Goal: Check status: Check status

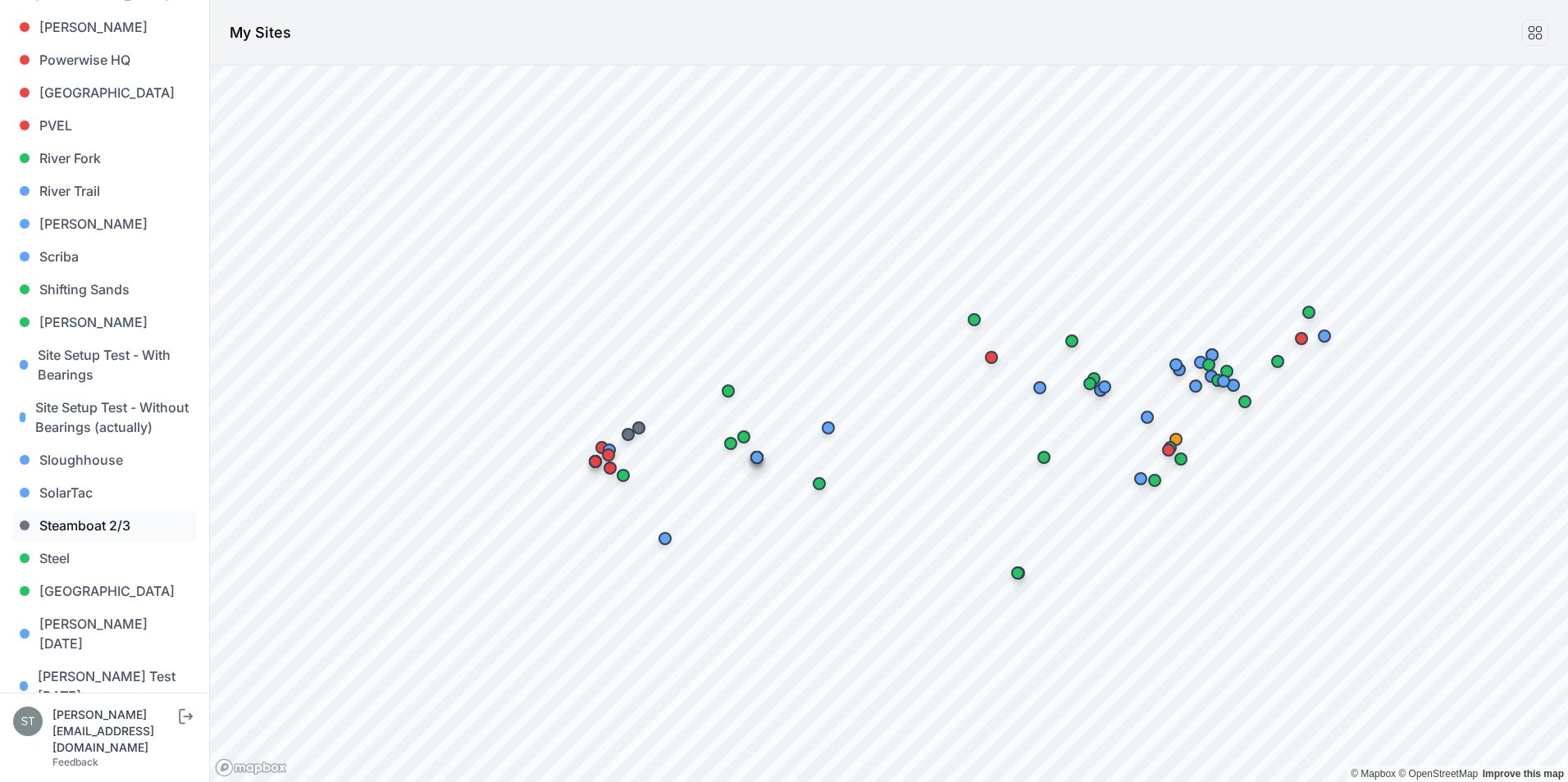
scroll to position [1394, 0]
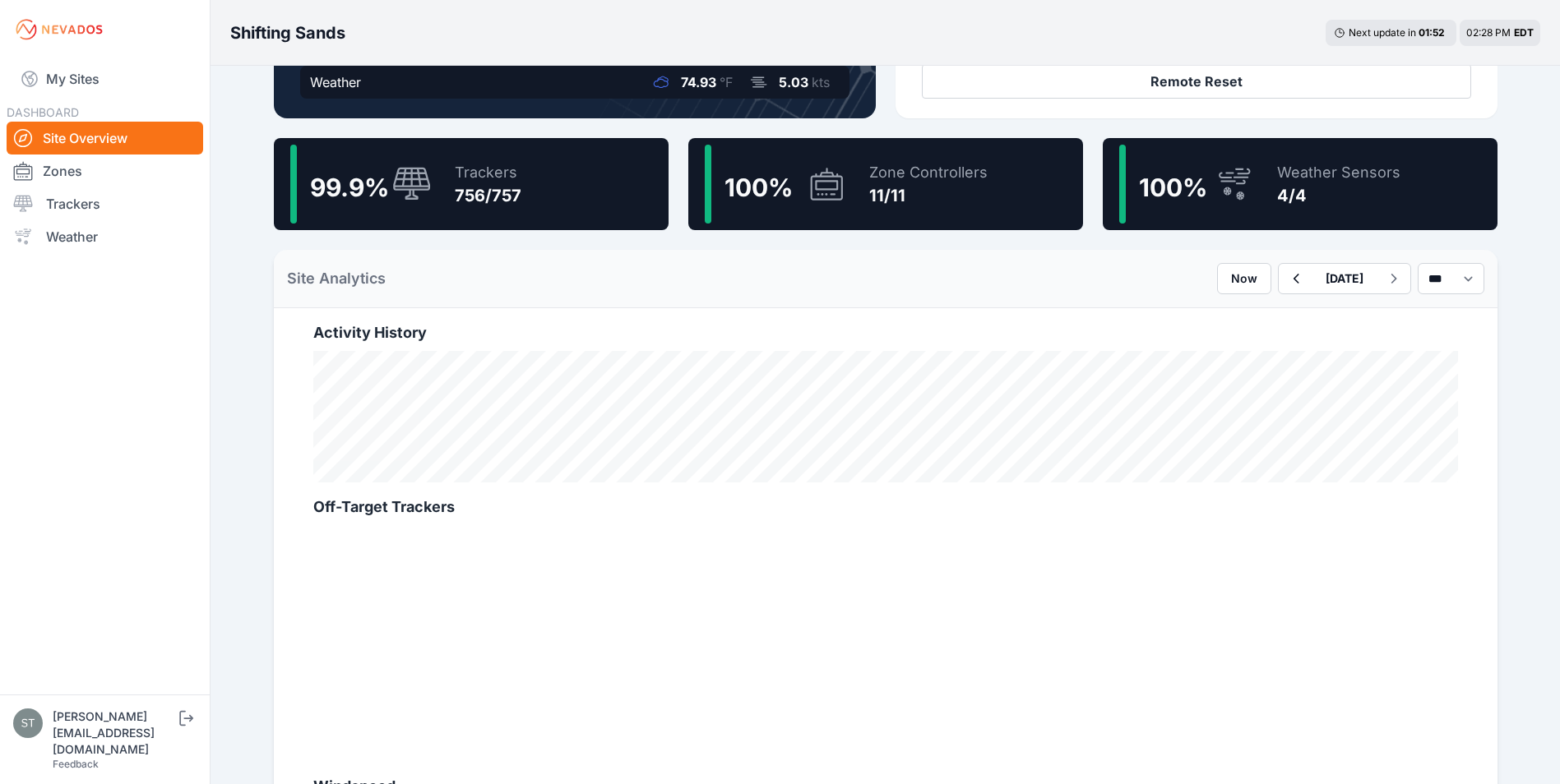
scroll to position [411, 0]
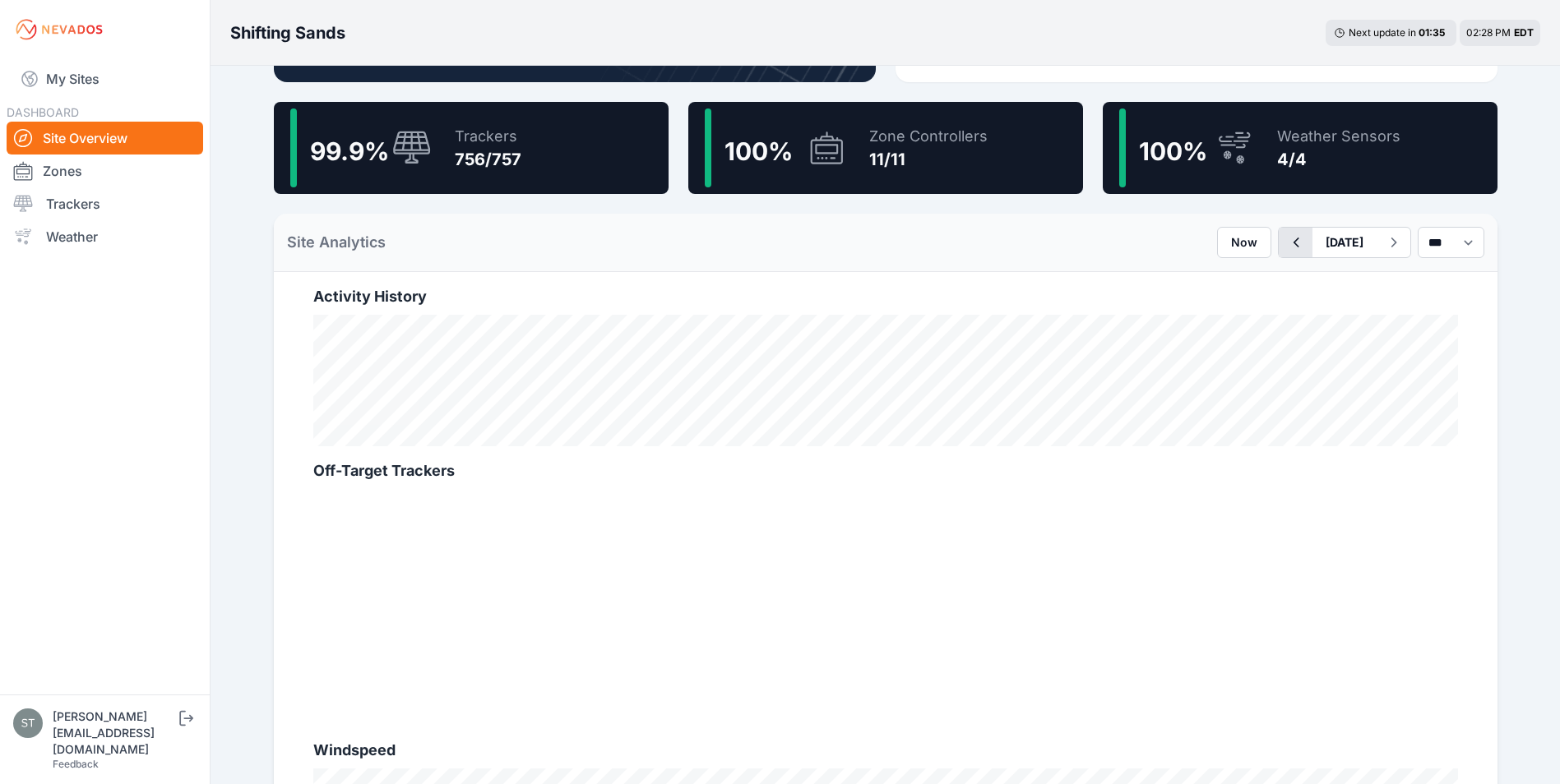
click at [1286, 244] on icon "button" at bounding box center [1296, 243] width 21 height 20
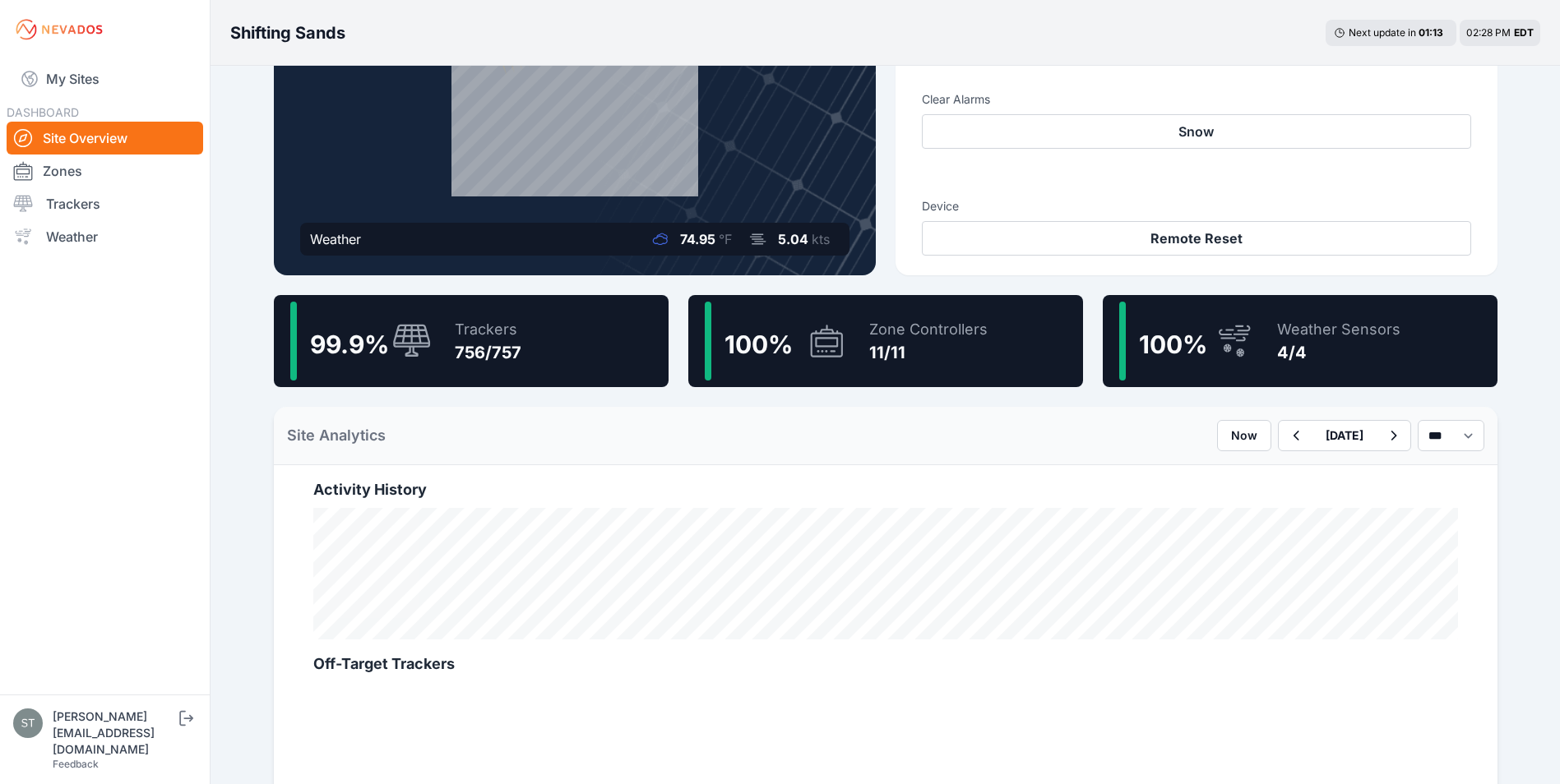
scroll to position [246, 0]
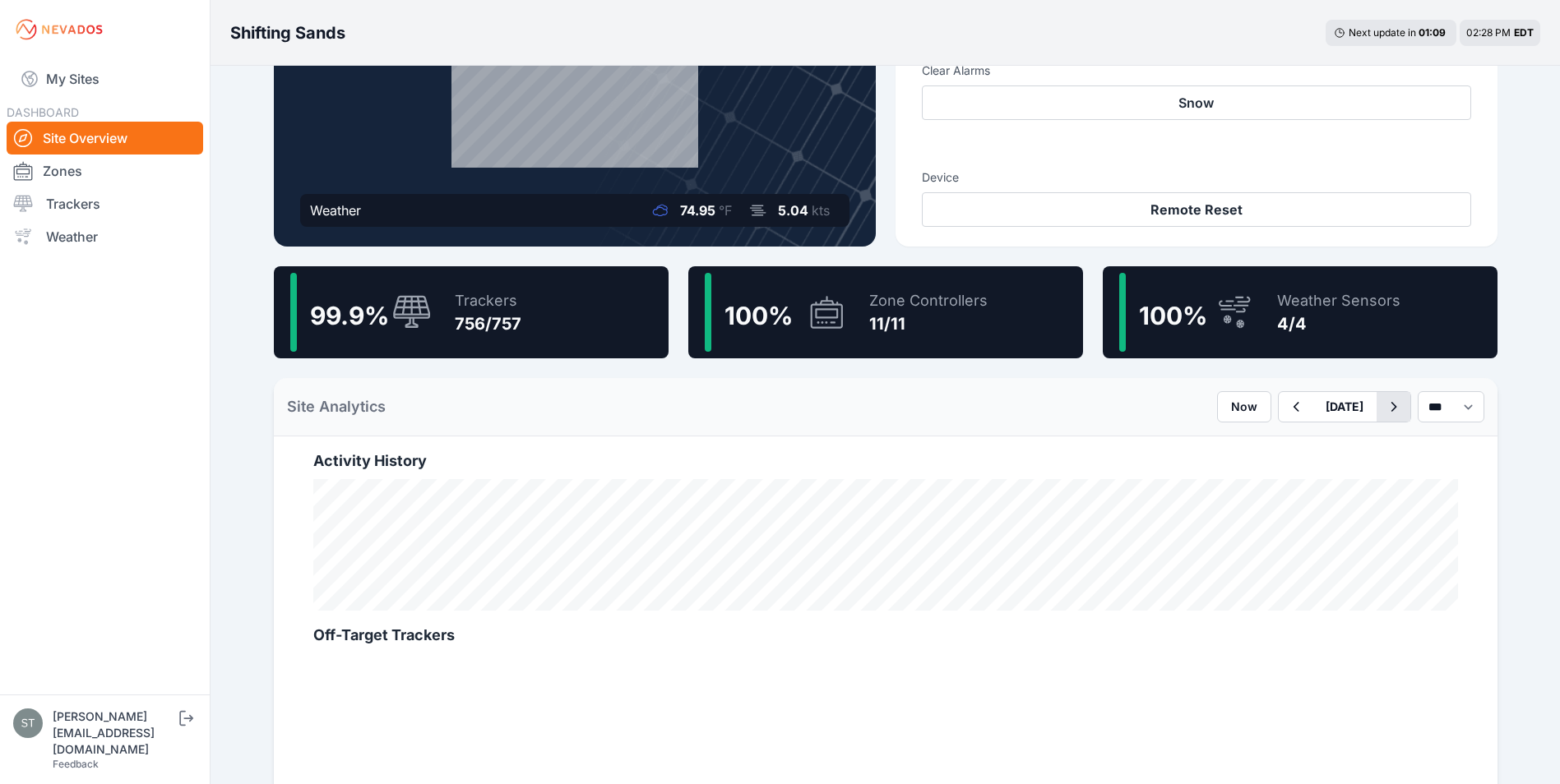
click at [1384, 407] on icon "button" at bounding box center [1394, 406] width 21 height 20
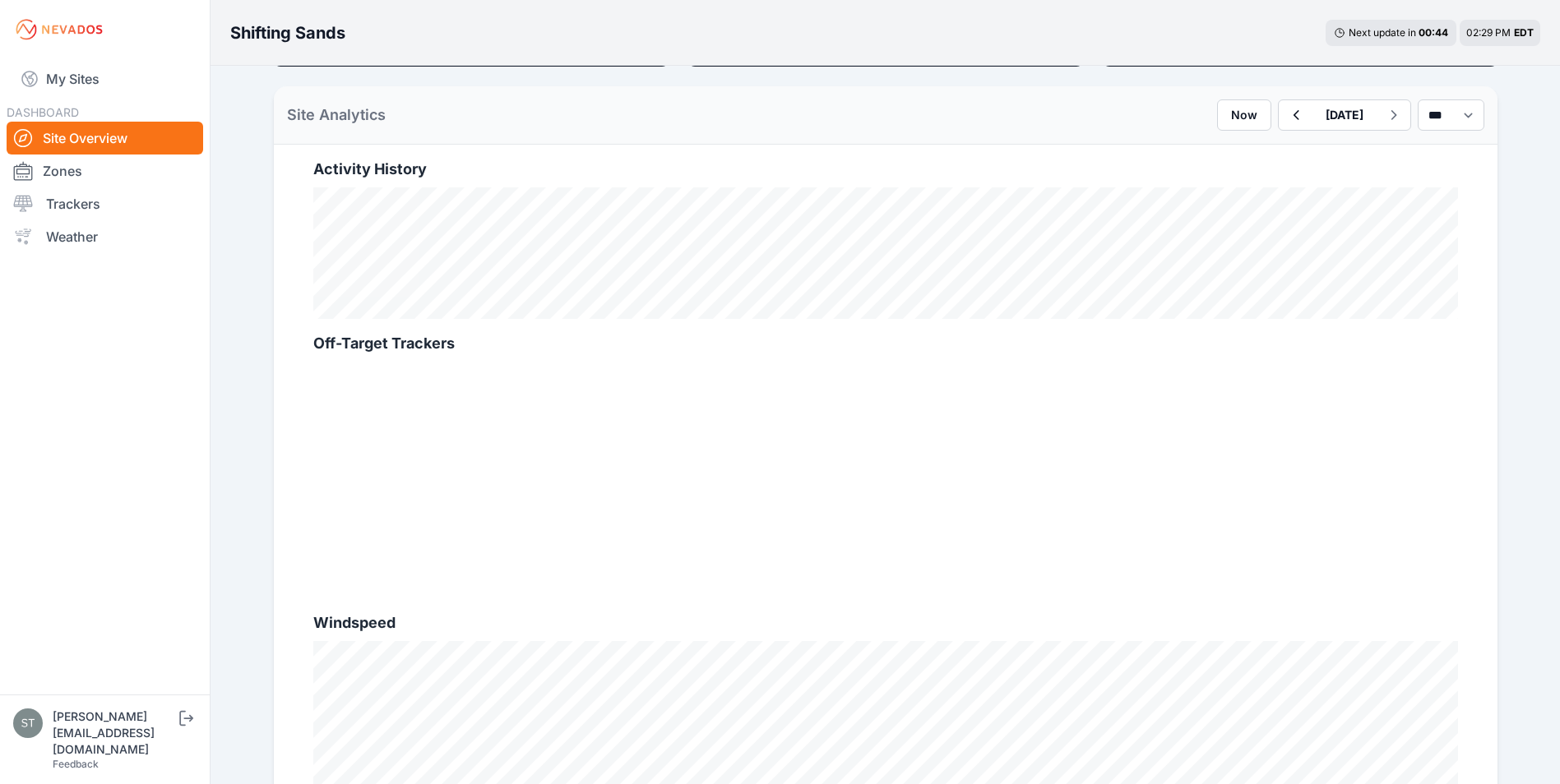
scroll to position [576, 0]
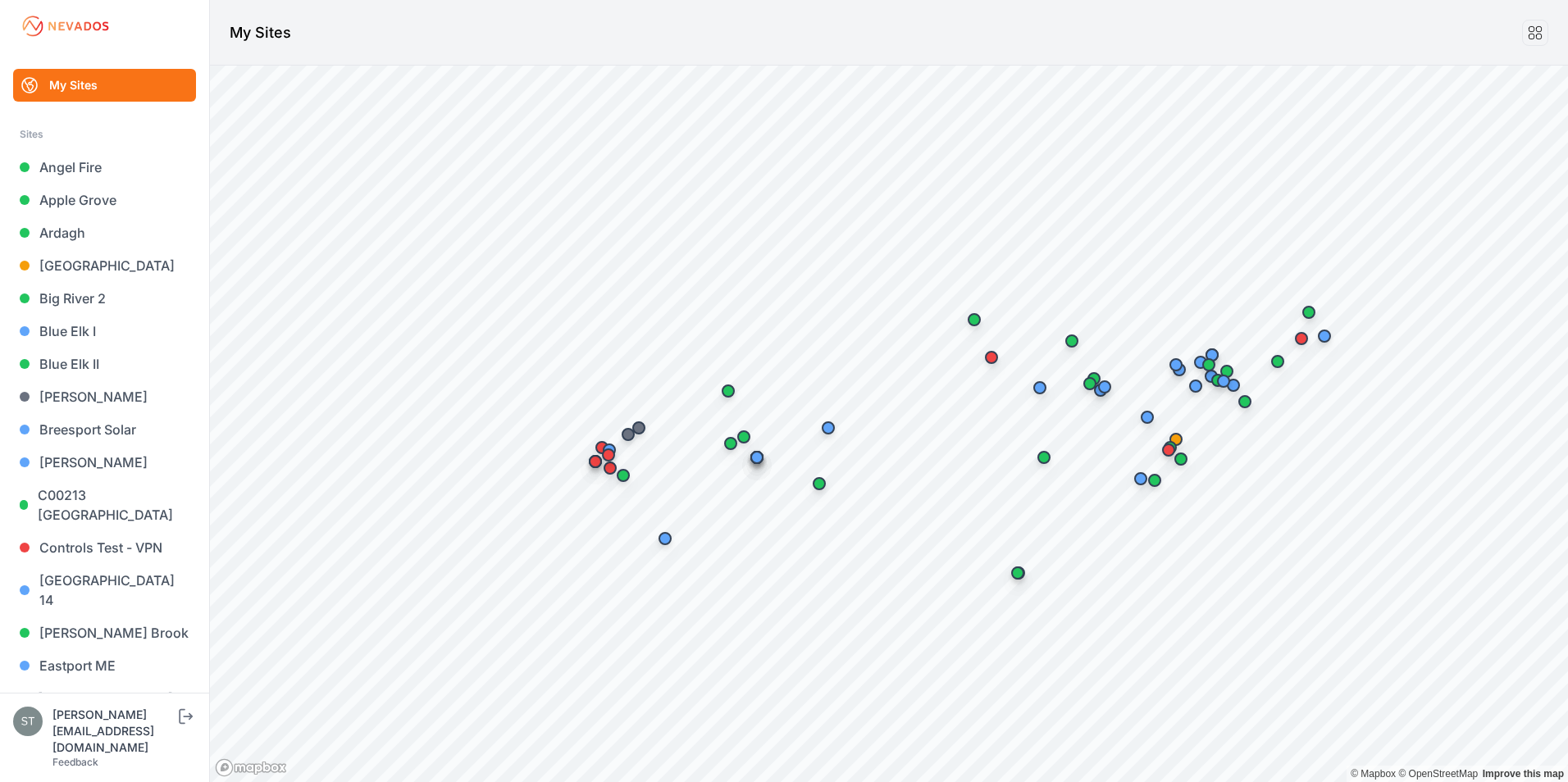
scroll to position [1394, 0]
